Goal: Navigation & Orientation: Understand site structure

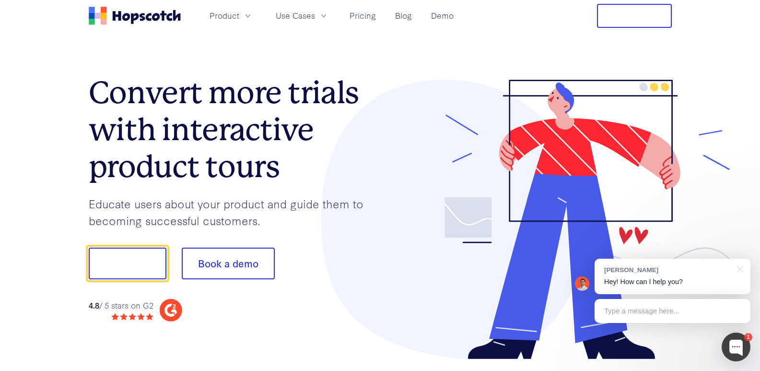
click at [635, 21] on button "Free Trial" at bounding box center [634, 16] width 75 height 24
click at [644, 10] on button "Free Trial" at bounding box center [634, 16] width 75 height 24
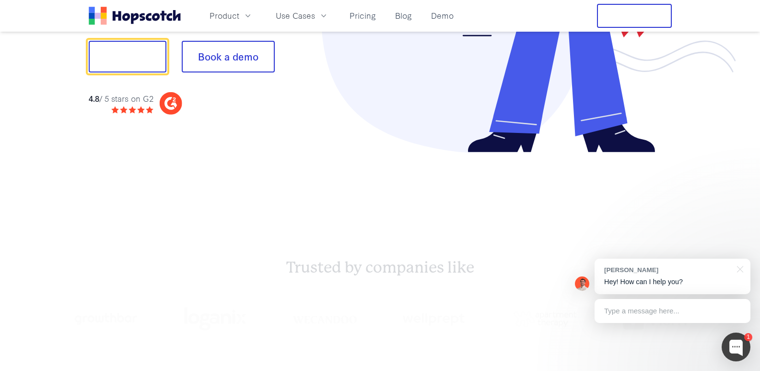
scroll to position [4600, 0]
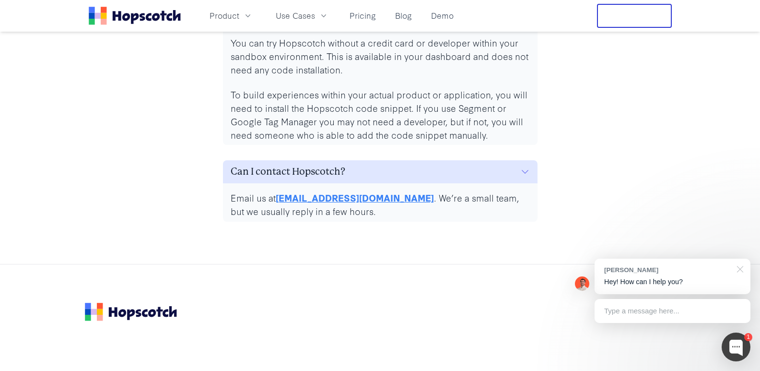
click at [741, 269] on div at bounding box center [738, 268] width 24 height 20
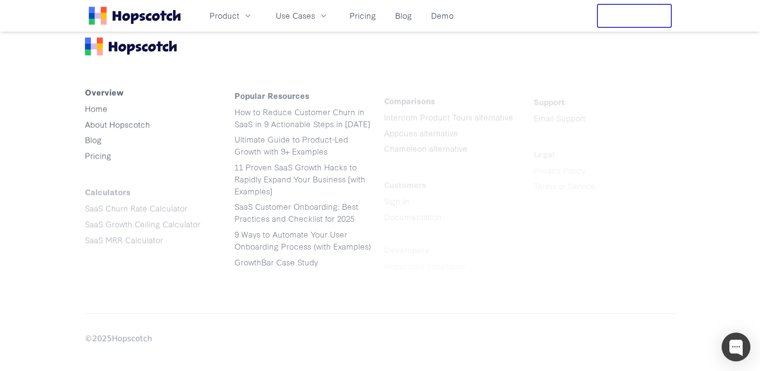
scroll to position [4878, 0]
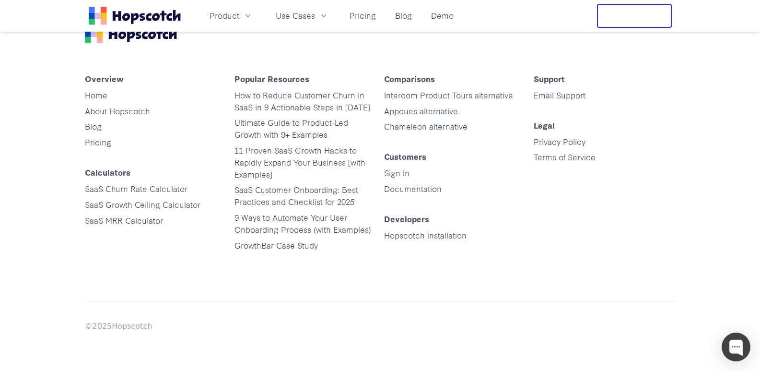
click at [542, 154] on link "Terms of Service" at bounding box center [565, 156] width 62 height 11
click at [541, 141] on link "Privacy Policy" at bounding box center [560, 141] width 52 height 11
